Goal: Task Accomplishment & Management: Manage account settings

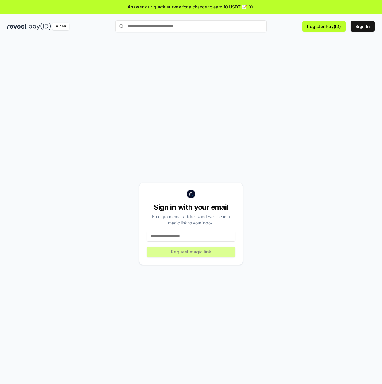
click at [197, 236] on input at bounding box center [191, 236] width 89 height 11
click at [185, 233] on input at bounding box center [191, 236] width 89 height 11
paste input "**********"
type input "**********"
click at [210, 250] on button "Request magic link" at bounding box center [191, 252] width 89 height 11
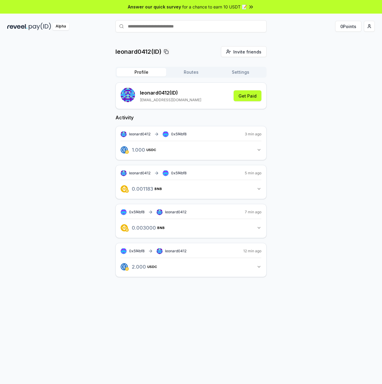
click at [193, 68] on div "Profile Routes Settings" at bounding box center [190, 72] width 151 height 11
click at [187, 75] on button "Routes" at bounding box center [191, 72] width 50 height 8
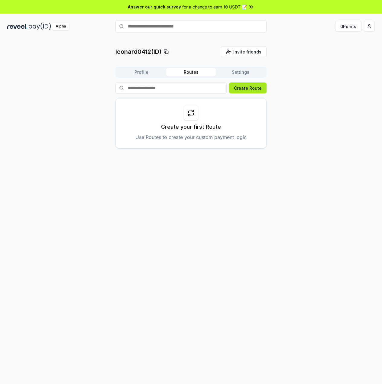
click at [241, 92] on button "Create Route" at bounding box center [247, 88] width 37 height 11
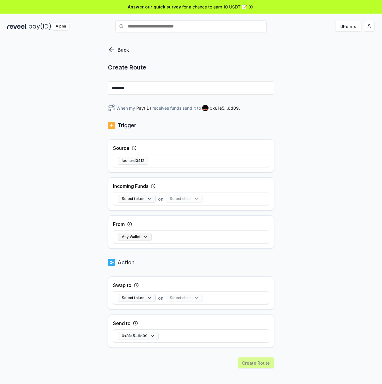
click at [135, 235] on button "Any Wallet" at bounding box center [135, 237] width 34 height 8
click at [203, 229] on div "Any Wallet" at bounding box center [191, 237] width 156 height 18
click at [110, 50] on icon at bounding box center [111, 50] width 4 height 0
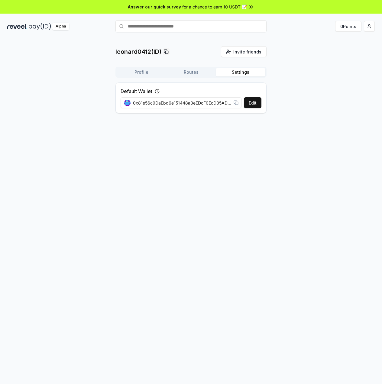
click at [237, 71] on button "Settings" at bounding box center [241, 72] width 50 height 8
click at [222, 102] on span "0x81e56c9DaEbd6e151448a3eEDcF0EcD35AD06d09" at bounding box center [182, 103] width 98 height 6
click at [235, 145] on div "leonard0412(ID) Invite friends Invite Profile Routes Settings Default Wallet Ed…" at bounding box center [191, 217] width 382 height 367
click at [190, 70] on button "Routes" at bounding box center [191, 72] width 50 height 8
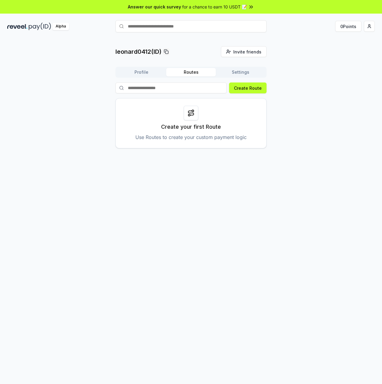
click at [144, 71] on button "Profile" at bounding box center [142, 72] width 50 height 8
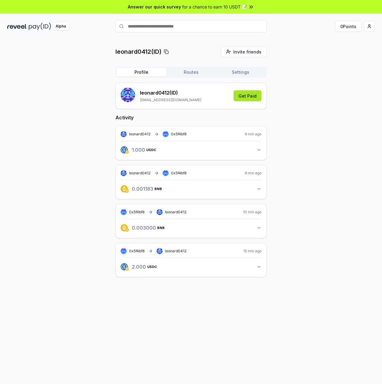
click at [243, 95] on button "Get Paid" at bounding box center [248, 95] width 28 height 11
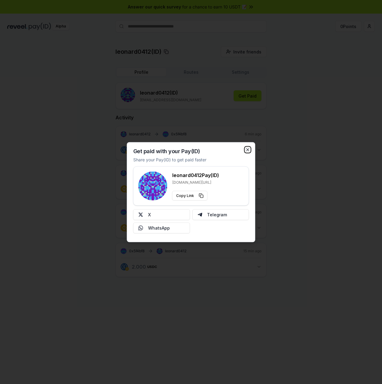
click at [249, 151] on icon "button" at bounding box center [248, 149] width 2 height 2
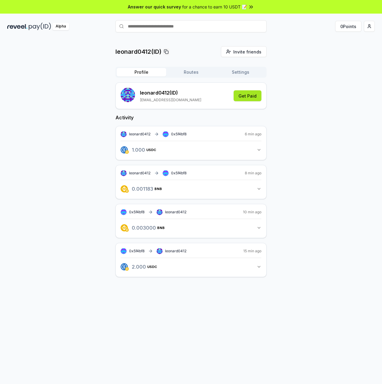
click at [242, 96] on button "Get Paid" at bounding box center [248, 95] width 28 height 11
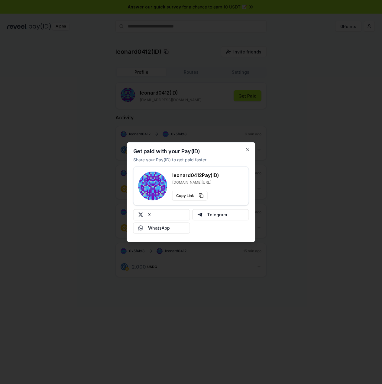
click at [250, 150] on div "Get paid with your Pay(ID) Share your Pay(ID) to get paid faster leonard0412 Pa…" at bounding box center [191, 192] width 128 height 100
click at [247, 148] on icon "button" at bounding box center [247, 149] width 5 height 5
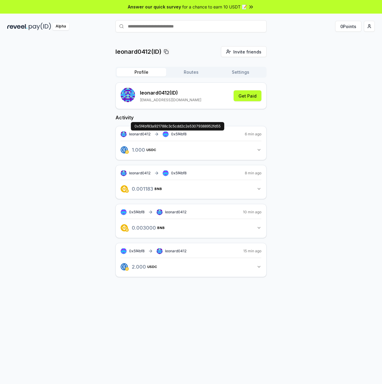
click at [181, 134] on span "0x5f4bf8" at bounding box center [178, 134] width 15 height 5
click at [164, 133] on rect at bounding box center [166, 134] width 6 height 6
click at [258, 153] on button "1.000 USDC 1 USDC" at bounding box center [191, 150] width 141 height 10
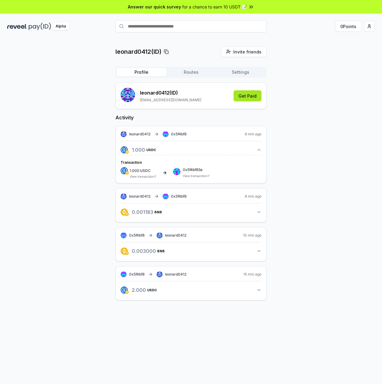
click at [247, 99] on button "Get Paid" at bounding box center [248, 95] width 28 height 11
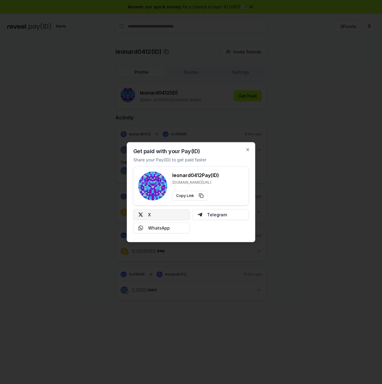
click at [166, 215] on button "X" at bounding box center [161, 214] width 57 height 11
click at [247, 147] on div "Get paid with your Pay(ID) Share your Pay(ID) to get paid faster leonard0412 Pa…" at bounding box center [191, 192] width 128 height 100
click at [247, 150] on icon "button" at bounding box center [247, 149] width 5 height 5
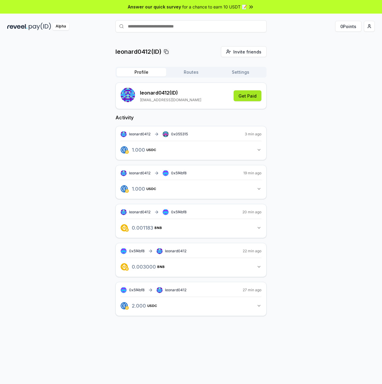
click at [248, 97] on button "Get Paid" at bounding box center [248, 95] width 28 height 11
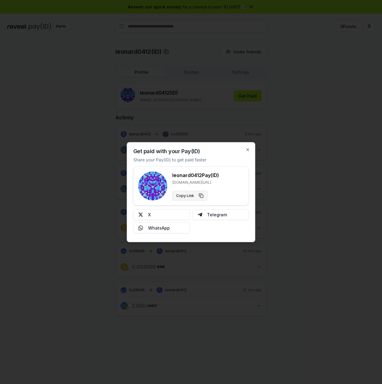
click at [199, 193] on button "Copy Link" at bounding box center [189, 196] width 35 height 10
click at [248, 150] on icon "button" at bounding box center [248, 149] width 2 height 2
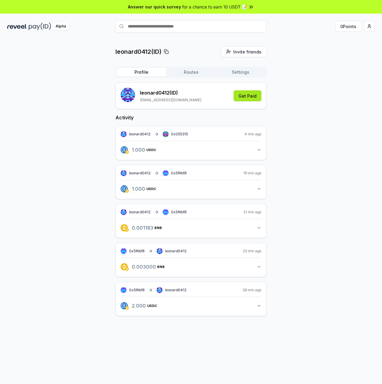
click at [246, 96] on button "Get Paid" at bounding box center [248, 95] width 28 height 11
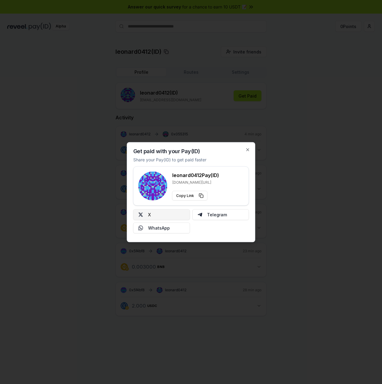
click at [166, 212] on button "X" at bounding box center [161, 214] width 57 height 11
